Goal: Task Accomplishment & Management: Use online tool/utility

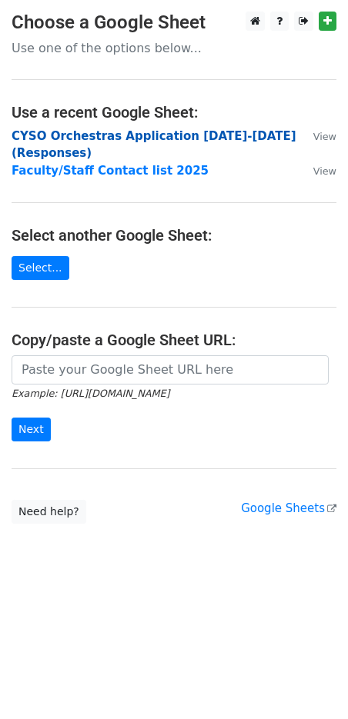
click at [132, 139] on strong "CYSO Orchestras Application 2025-2026 (Responses)" at bounding box center [154, 145] width 285 height 32
click at [195, 132] on strong "CYSO Orchestras Application 2025-2026 (Responses)" at bounding box center [154, 145] width 285 height 32
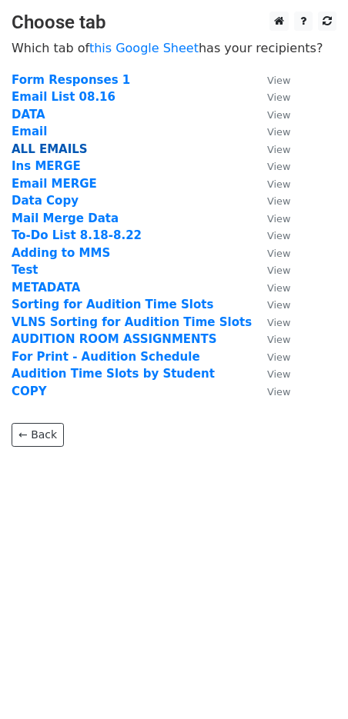
click at [65, 145] on strong "ALL EMAILS" at bounding box center [50, 149] width 76 height 14
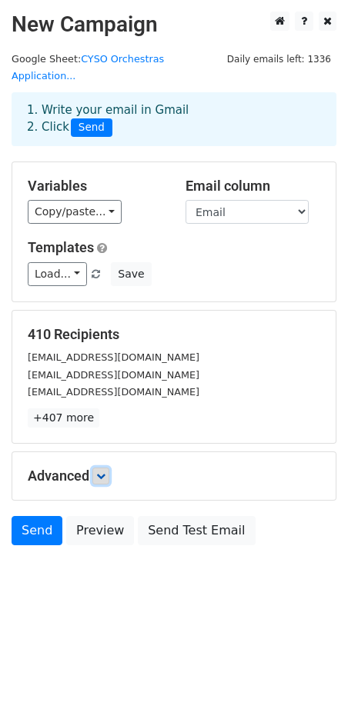
click at [103, 471] on icon at bounding box center [100, 475] width 9 height 9
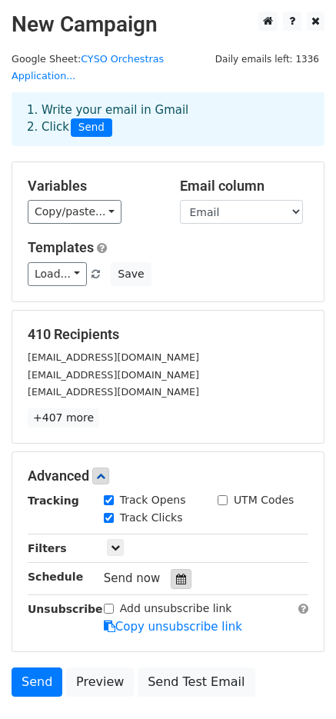
click at [176, 574] on icon at bounding box center [181, 579] width 10 height 11
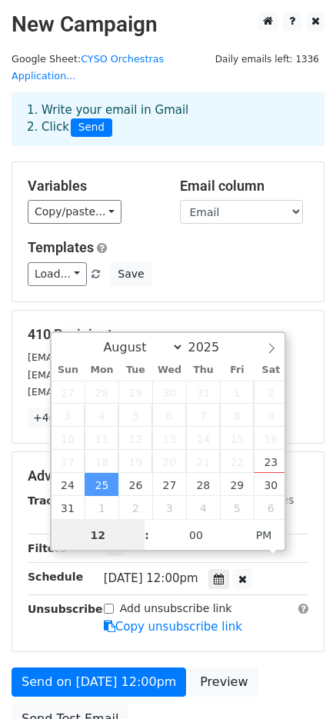
scroll to position [1, 0]
click at [258, 537] on span "AM" at bounding box center [264, 534] width 42 height 31
type input "[DATE] 01:00"
type input "01"
click at [141, 528] on span at bounding box center [139, 526] width 11 height 15
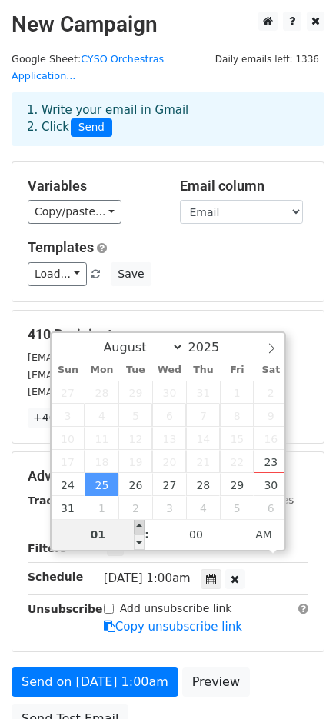
type input "[DATE] 02:00"
type input "02"
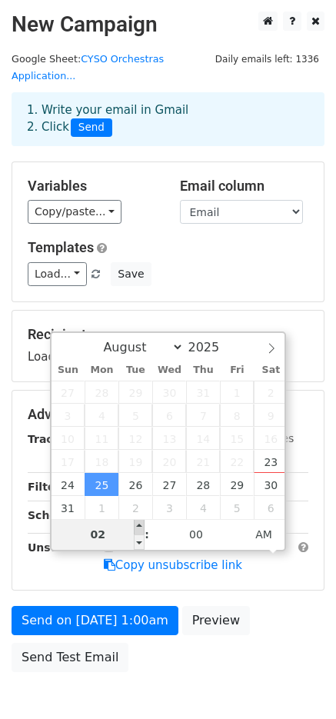
click at [141, 528] on span at bounding box center [139, 526] width 11 height 15
type input "[DATE] 03:00"
type input "03"
click at [141, 528] on span at bounding box center [139, 526] width 11 height 15
type input "[DATE] 04:00"
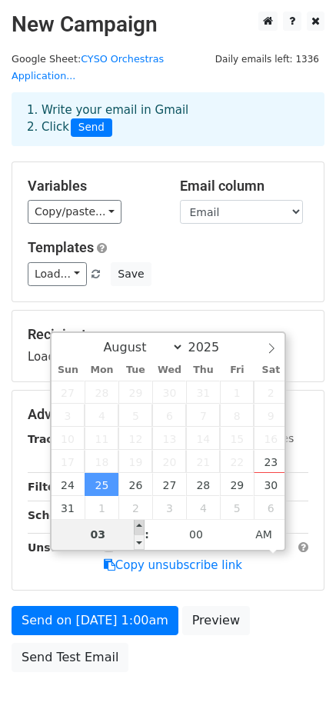
type input "04"
click at [141, 528] on span at bounding box center [139, 526] width 11 height 15
type input "[DATE] 05:00"
type input "05"
click at [141, 528] on span at bounding box center [139, 526] width 11 height 15
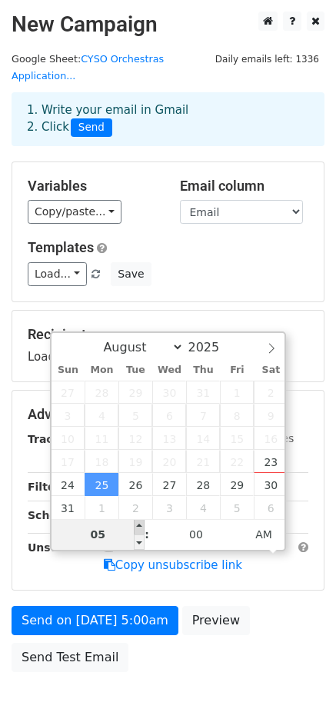
type input "[DATE] 06:00"
type input "06"
click at [141, 528] on span at bounding box center [139, 526] width 11 height 15
type input "[DATE] 07:00"
type input "07"
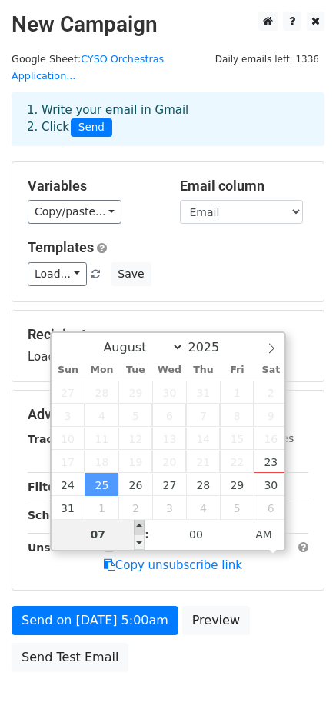
click at [141, 528] on span at bounding box center [139, 526] width 11 height 15
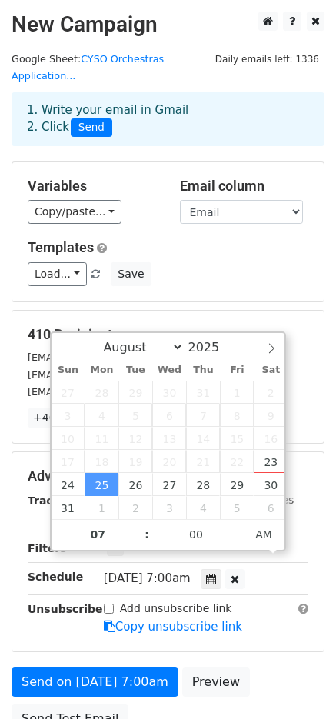
click at [318, 568] on div "[DATE]-08-25 07:00" at bounding box center [206, 578] width 228 height 21
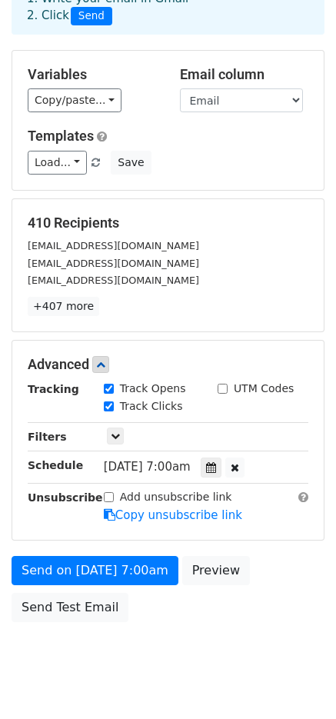
scroll to position [127, 0]
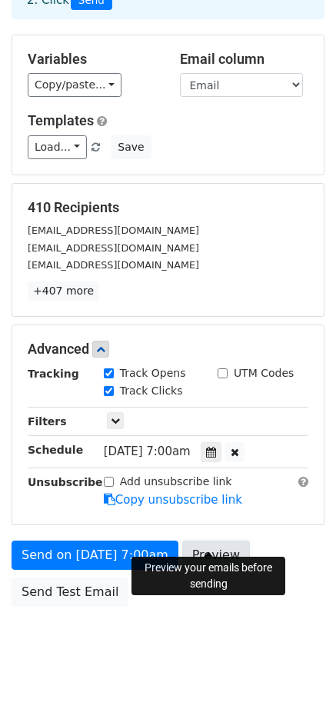
click at [209, 541] on link "Preview" at bounding box center [216, 555] width 68 height 29
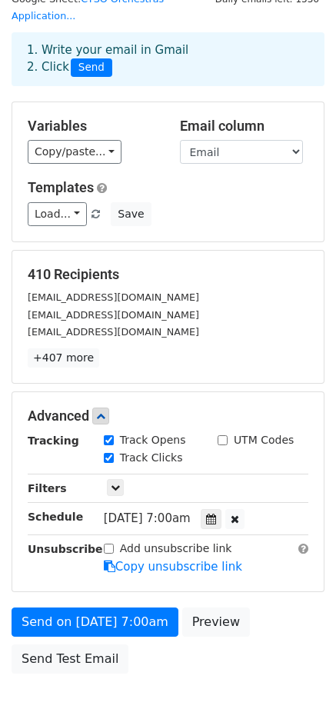
scroll to position [0, 0]
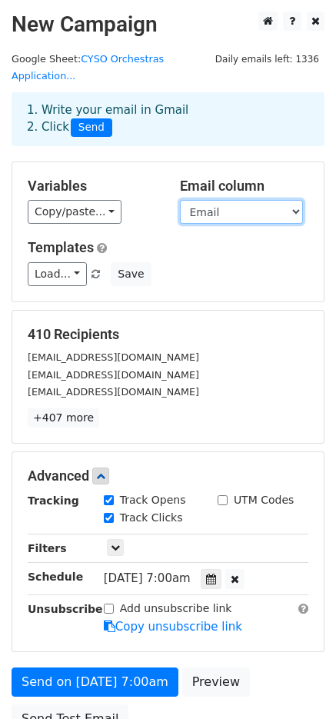
click at [210, 200] on select "Email" at bounding box center [241, 212] width 123 height 24
click at [180, 200] on select "Email" at bounding box center [241, 212] width 123 height 24
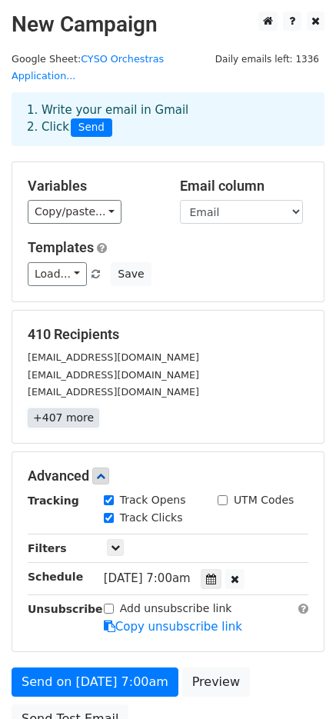
click at [81, 408] on link "+407 more" at bounding box center [64, 417] width 72 height 19
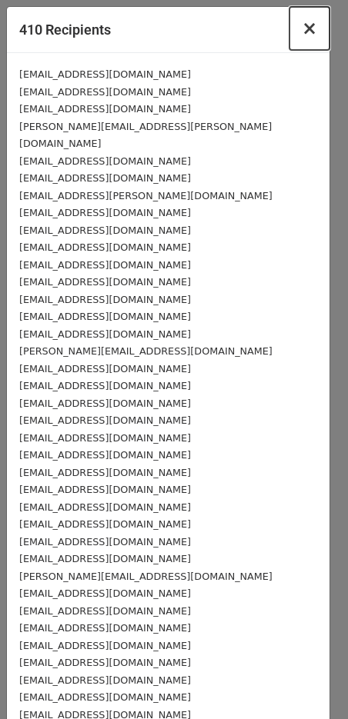
click at [305, 32] on span "×" at bounding box center [308, 29] width 15 height 22
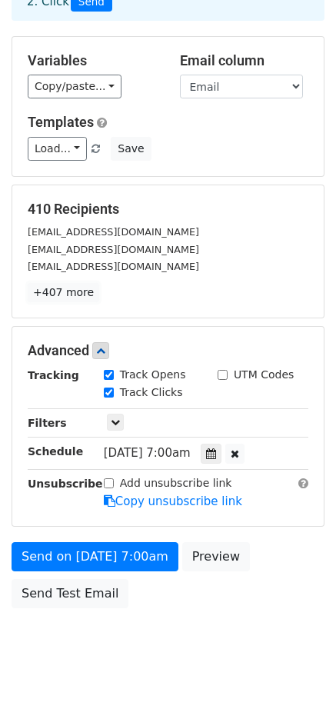
scroll to position [127, 0]
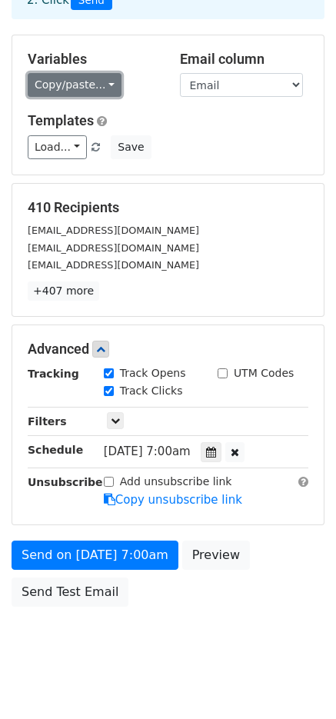
click at [98, 73] on link "Copy/paste..." at bounding box center [75, 85] width 94 height 24
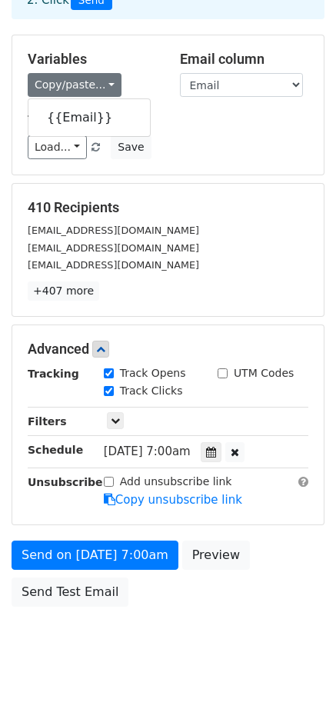
click at [271, 135] on div "Load... Webinar Invitation Order Confirmation Trial Expiration Warning Newslett…" at bounding box center [168, 147] width 304 height 24
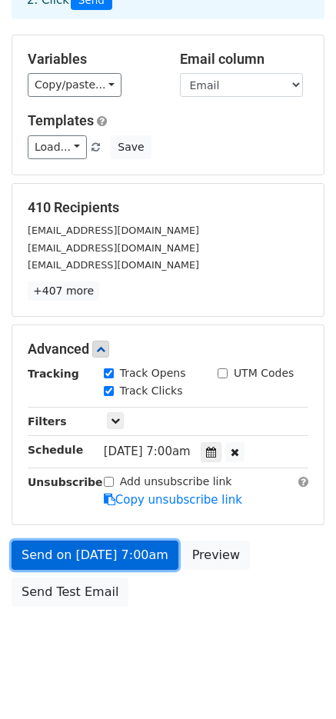
click at [142, 541] on link "Send on [DATE] 7:00am" at bounding box center [95, 555] width 167 height 29
